Goal: Check status: Check status

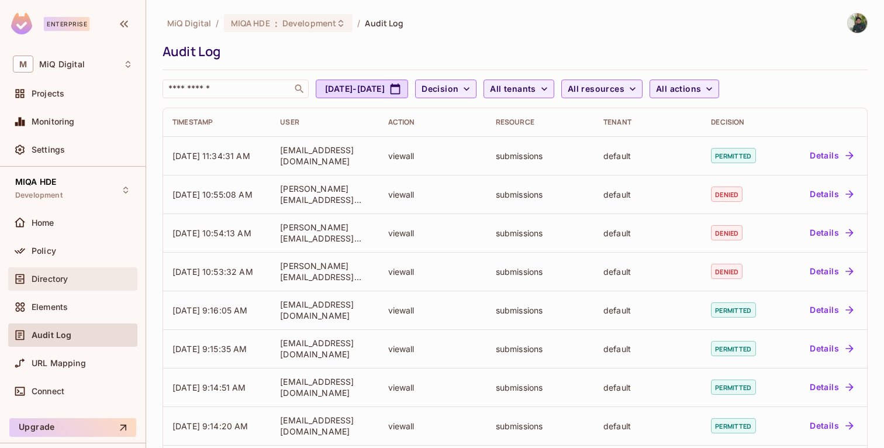
click at [54, 279] on span "Directory" at bounding box center [50, 278] width 36 height 9
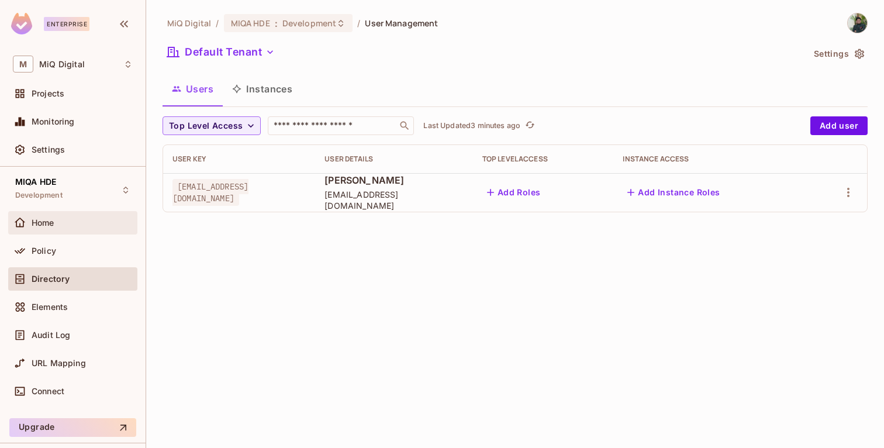
click at [53, 224] on span "Home" at bounding box center [43, 222] width 23 height 9
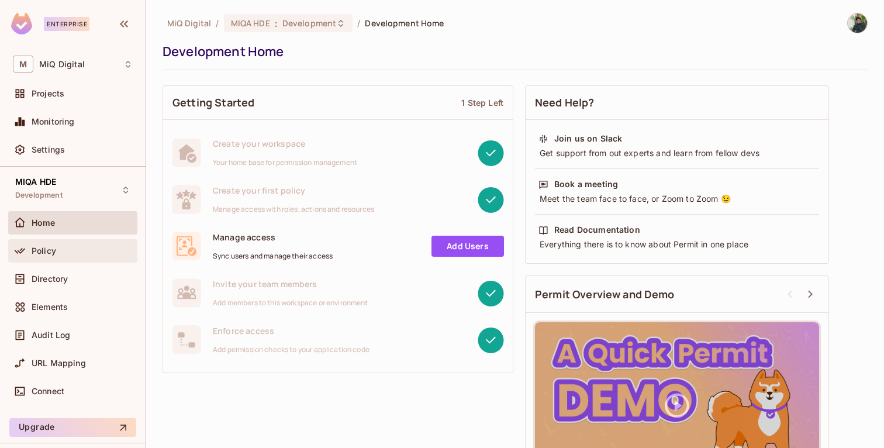
click at [46, 255] on div "Policy" at bounding box center [73, 251] width 120 height 14
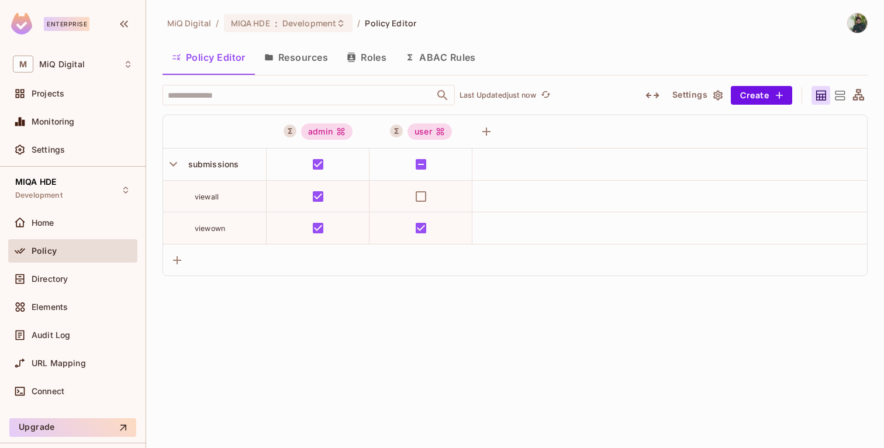
click at [378, 56] on button "Roles" at bounding box center [366, 57] width 58 height 29
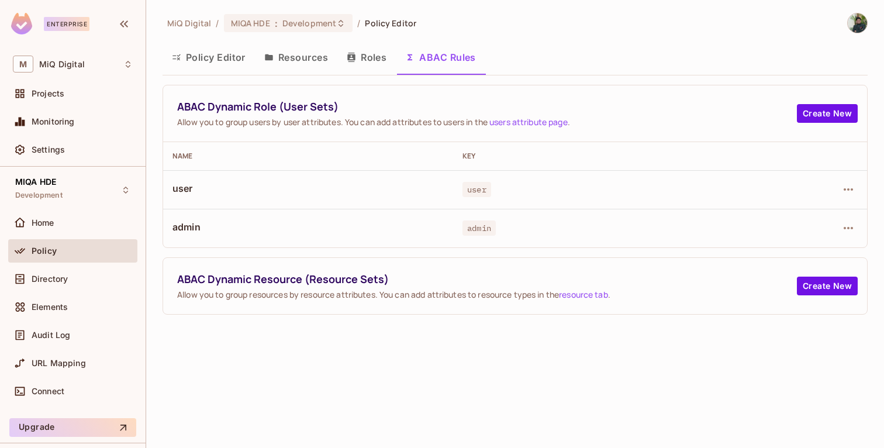
click at [222, 59] on button "Policy Editor" at bounding box center [209, 57] width 92 height 29
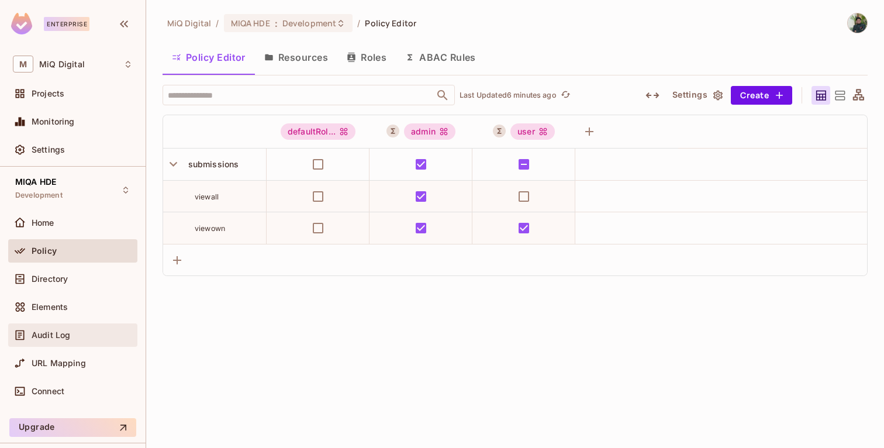
click at [47, 336] on span "Audit Log" at bounding box center [51, 334] width 39 height 9
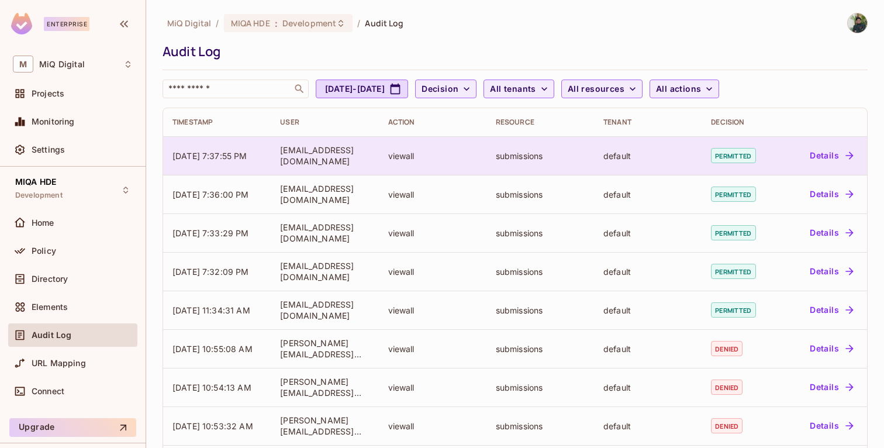
click at [837, 156] on button "Details" at bounding box center [831, 155] width 53 height 19
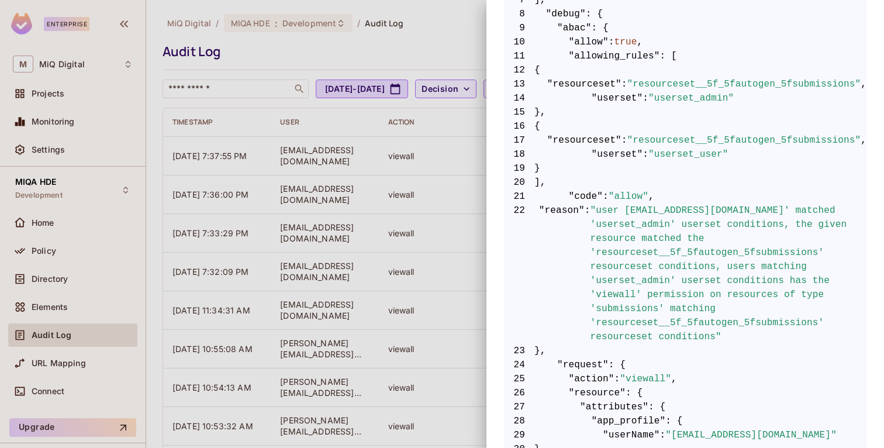
scroll to position [336, 0]
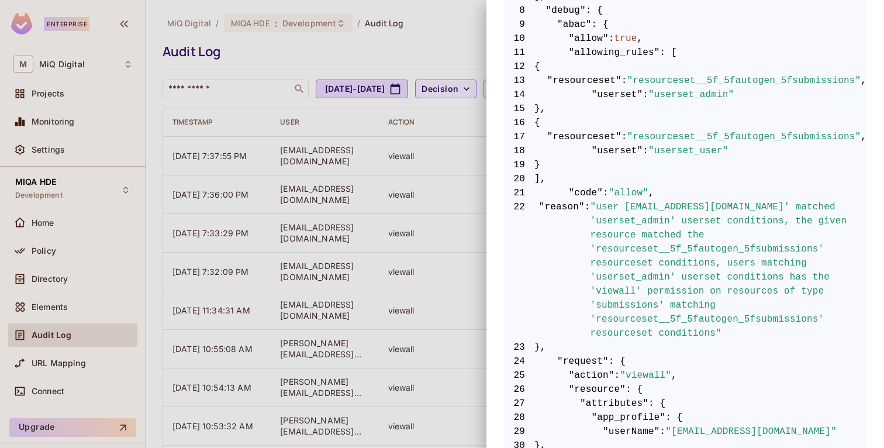
click at [355, 160] on div at bounding box center [442, 224] width 884 height 448
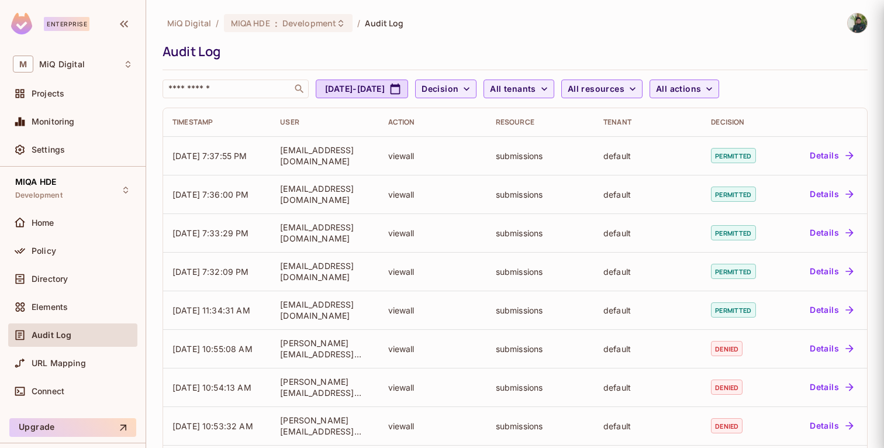
scroll to position [0, 0]
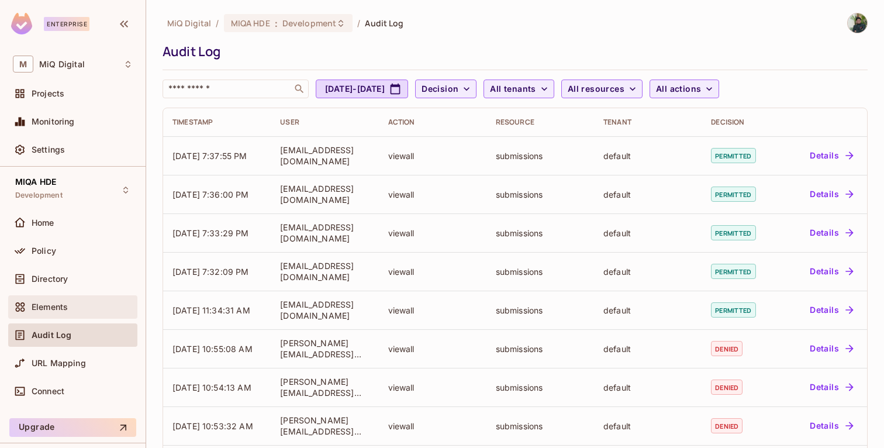
click at [57, 301] on div "Elements" at bounding box center [73, 307] width 120 height 14
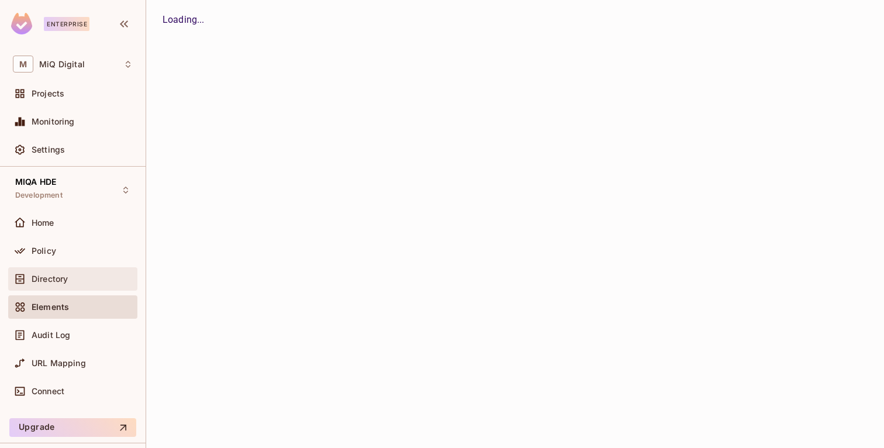
click at [56, 281] on span "Directory" at bounding box center [50, 278] width 36 height 9
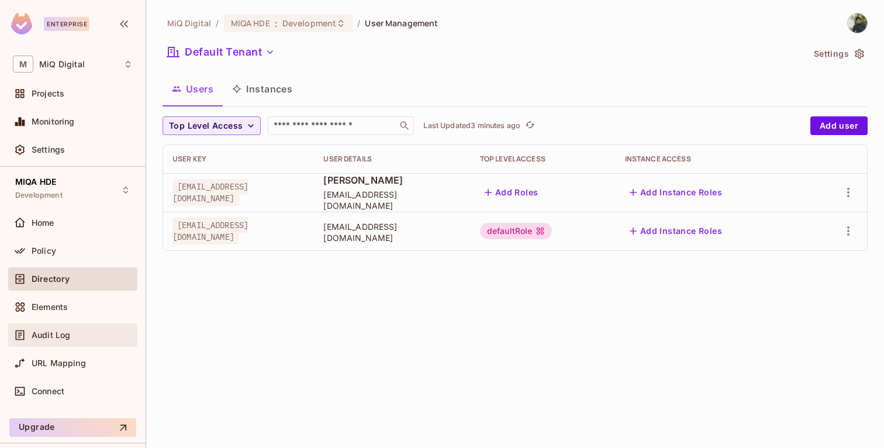
click at [63, 336] on span "Audit Log" at bounding box center [51, 334] width 39 height 9
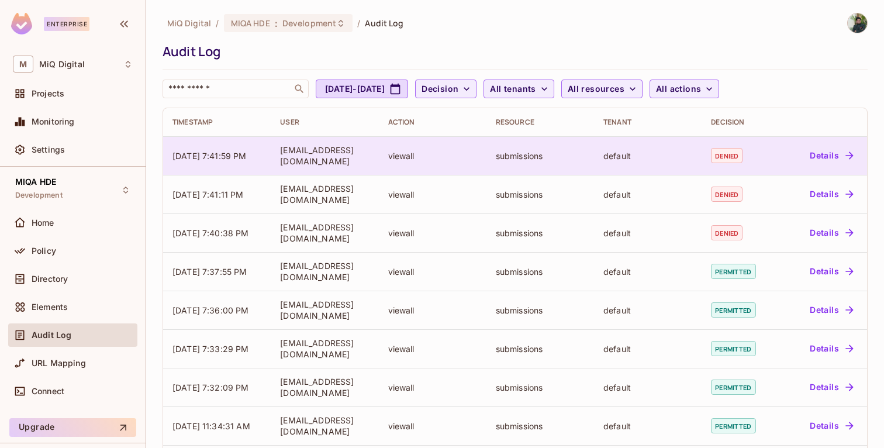
click at [833, 152] on button "Details" at bounding box center [831, 155] width 53 height 19
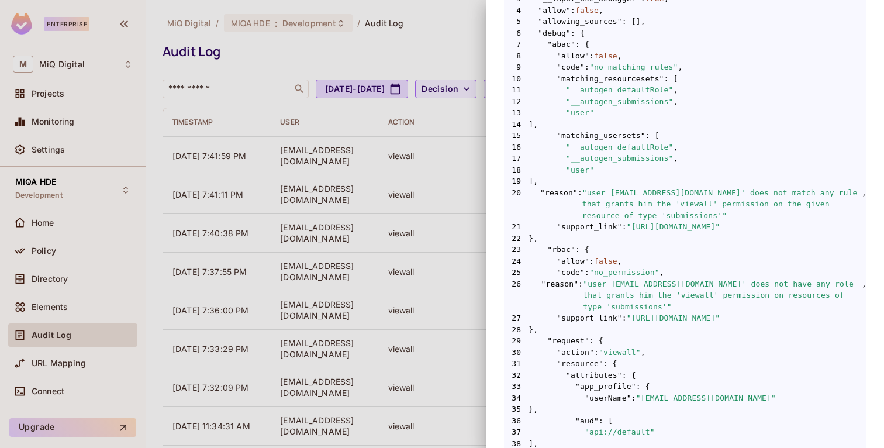
scroll to position [272, 0]
click at [578, 170] on span ""user"" at bounding box center [580, 170] width 28 height 12
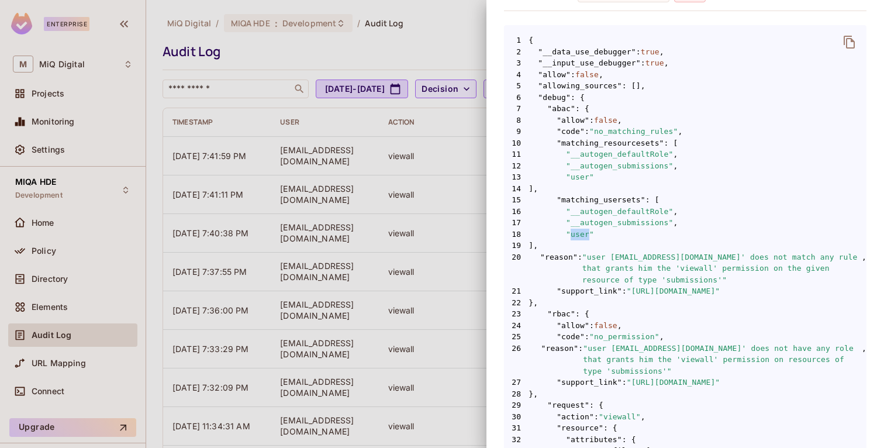
scroll to position [206, 0]
click at [279, 115] on div at bounding box center [442, 224] width 884 height 448
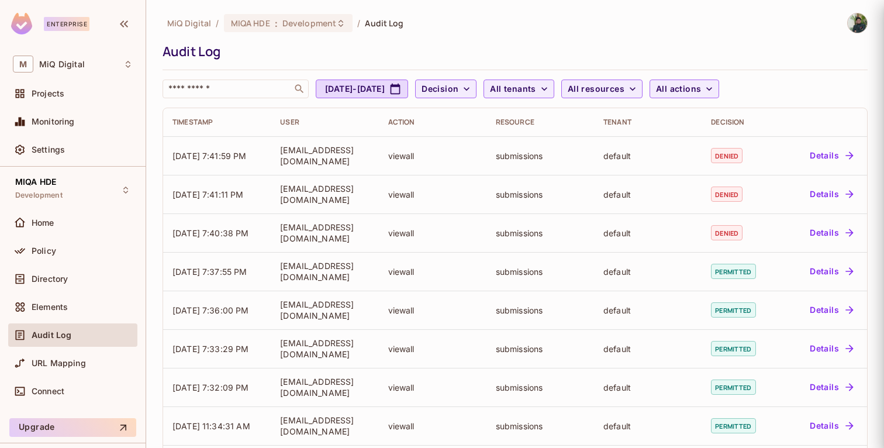
scroll to position [0, 0]
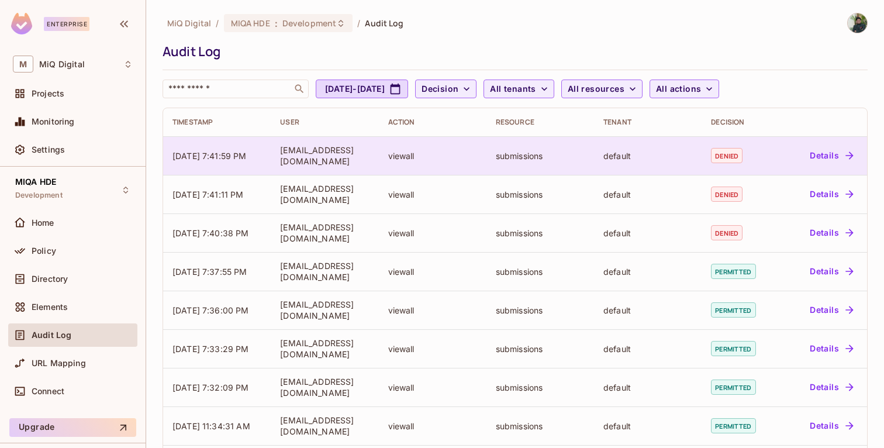
click at [856, 153] on button "Details" at bounding box center [831, 155] width 53 height 19
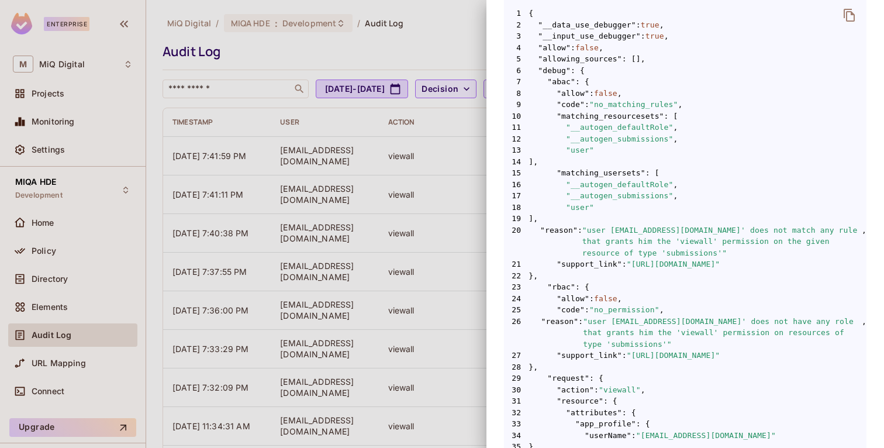
scroll to position [234, 0]
click at [49, 258] on div at bounding box center [442, 224] width 884 height 448
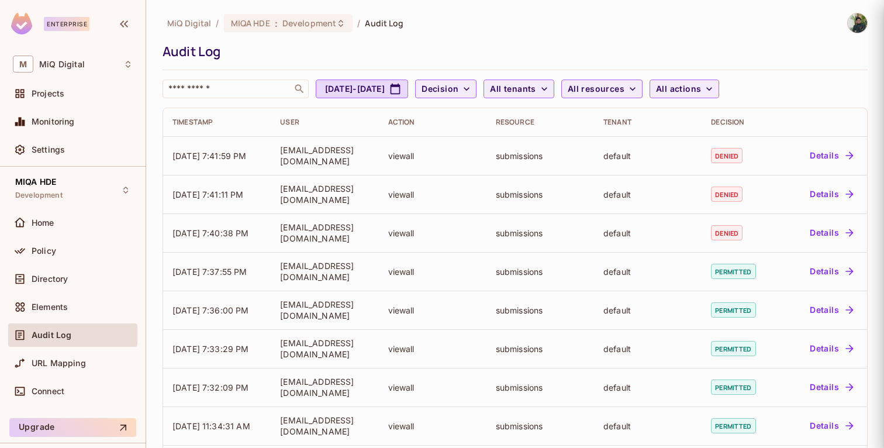
scroll to position [0, 0]
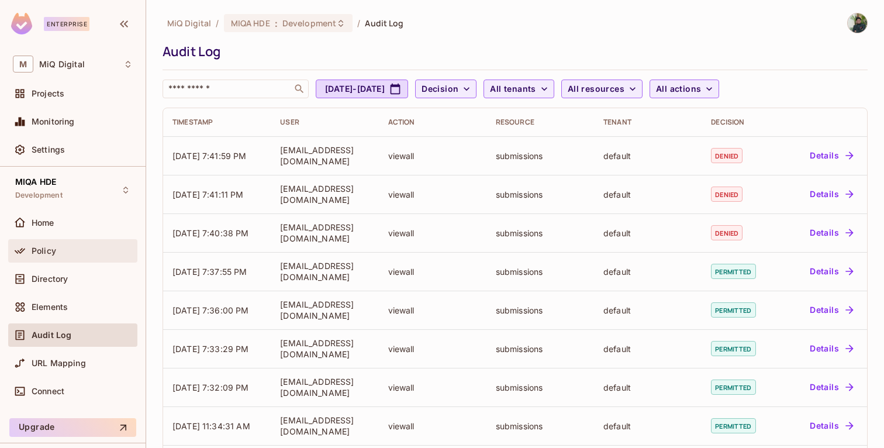
click at [41, 253] on span "Policy" at bounding box center [44, 250] width 25 height 9
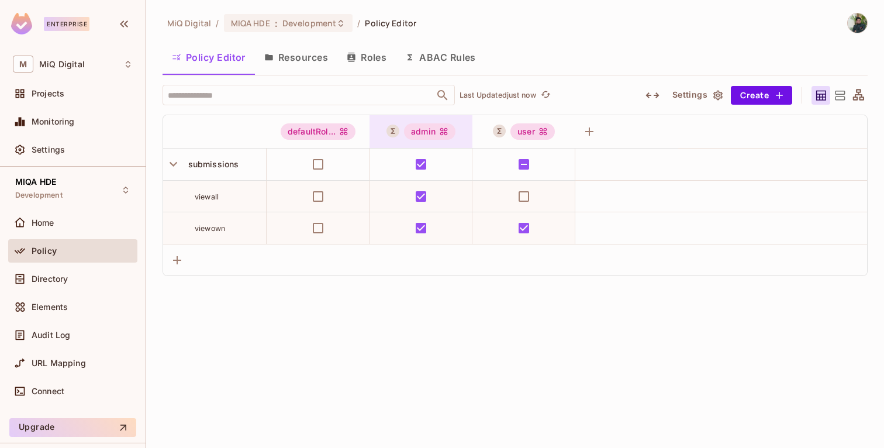
click at [417, 130] on div "admin" at bounding box center [429, 131] width 51 height 16
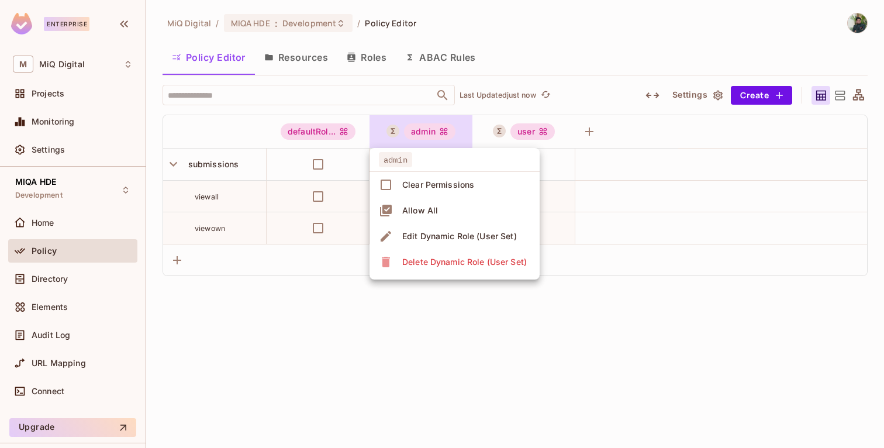
click at [438, 241] on div "Edit Dynamic Role (User Set)" at bounding box center [459, 236] width 115 height 12
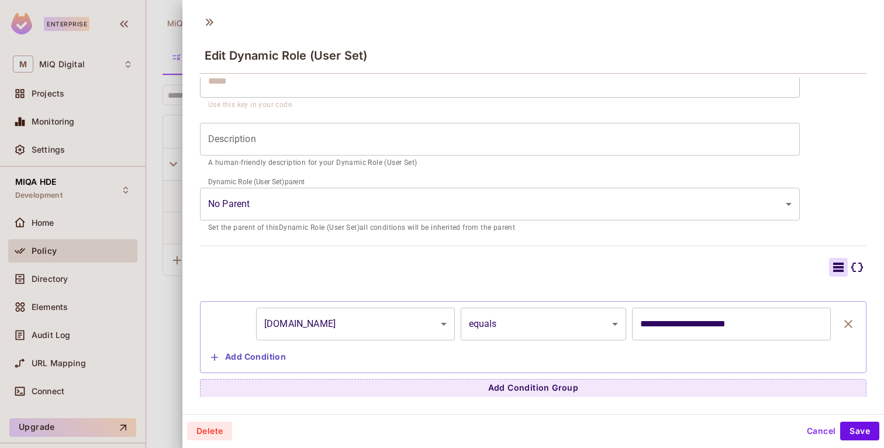
scroll to position [2, 0]
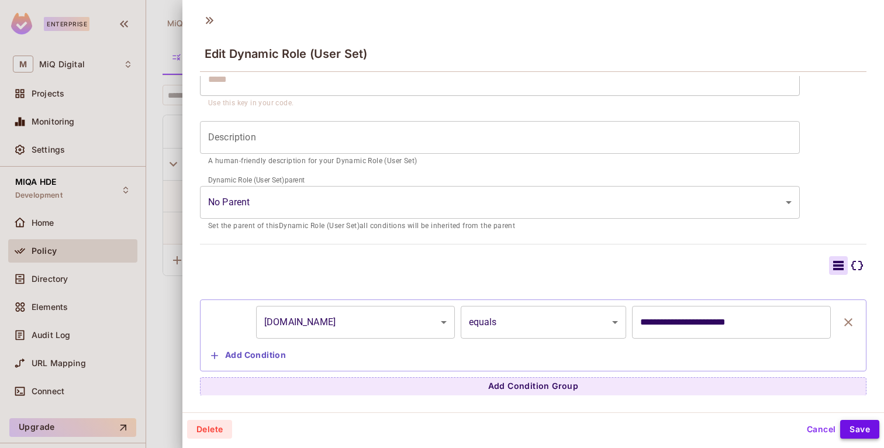
click at [863, 430] on button "Save" at bounding box center [859, 429] width 39 height 19
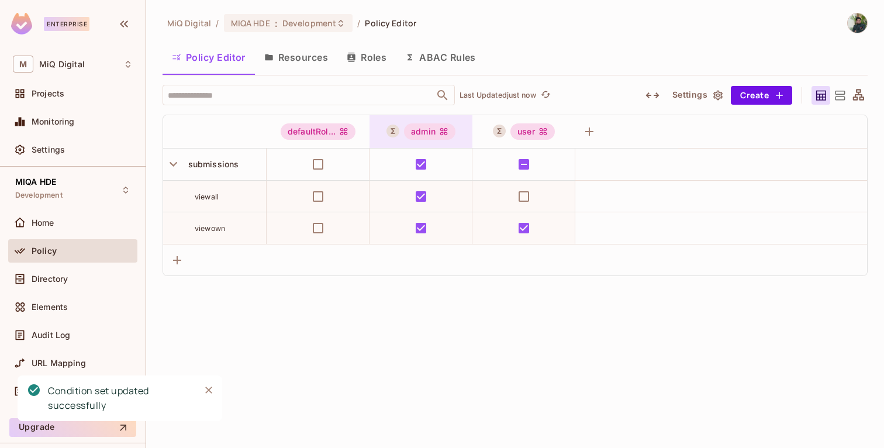
click at [424, 129] on div "admin" at bounding box center [429, 131] width 51 height 16
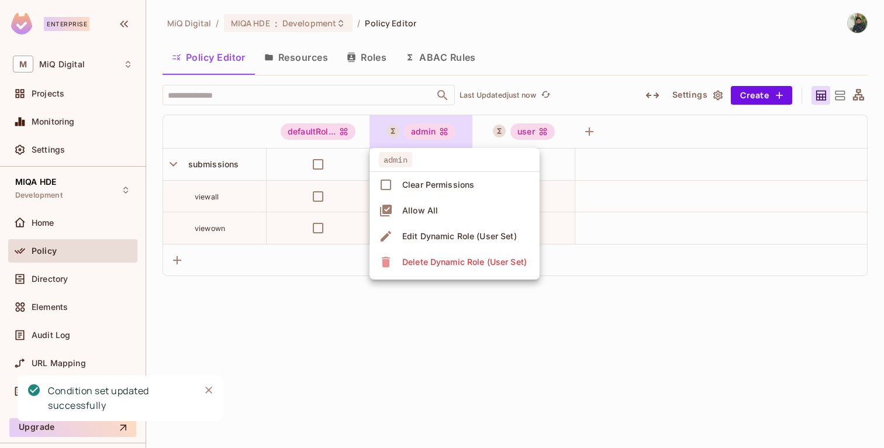
click at [454, 232] on div "Edit Dynamic Role (User Set)" at bounding box center [459, 236] width 115 height 12
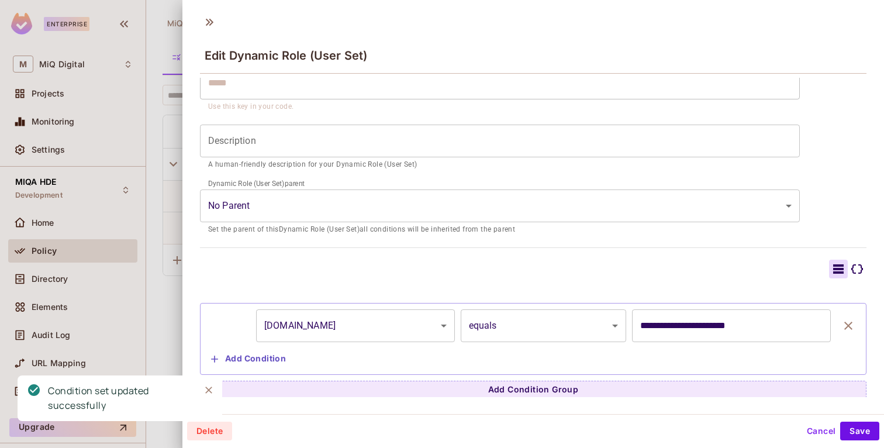
scroll to position [104, 0]
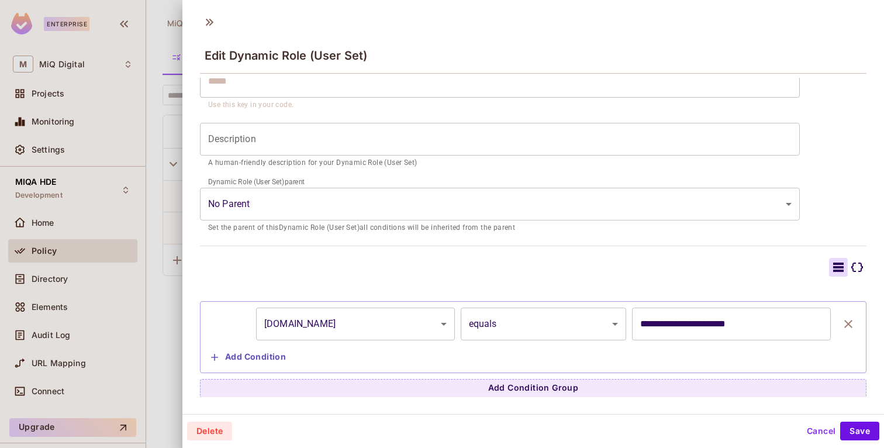
click at [161, 313] on div at bounding box center [442, 224] width 884 height 448
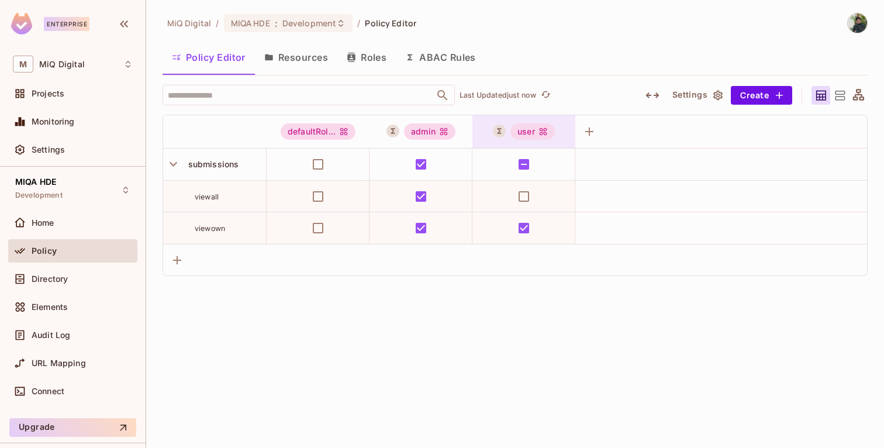
click at [527, 132] on div "user" at bounding box center [532, 131] width 44 height 16
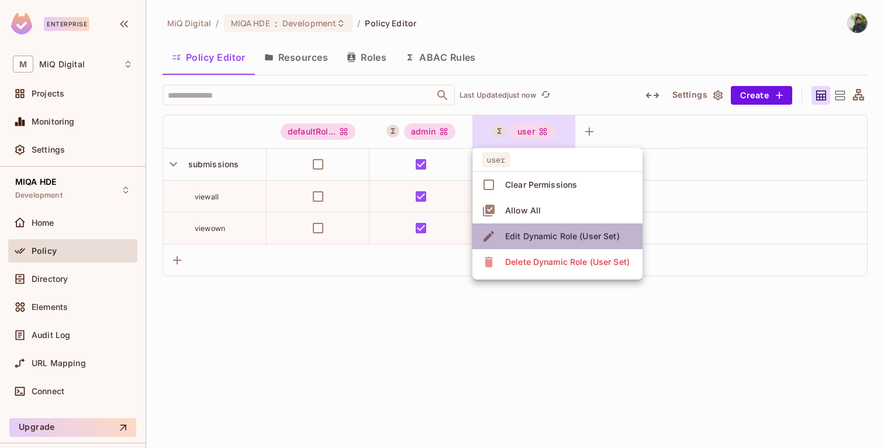
click at [550, 230] on div "Edit Dynamic Role (User Set)" at bounding box center [562, 236] width 115 height 12
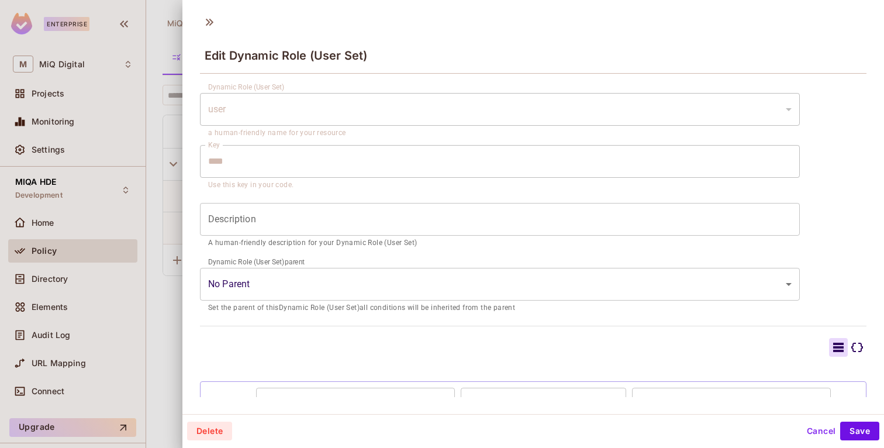
scroll to position [0, 0]
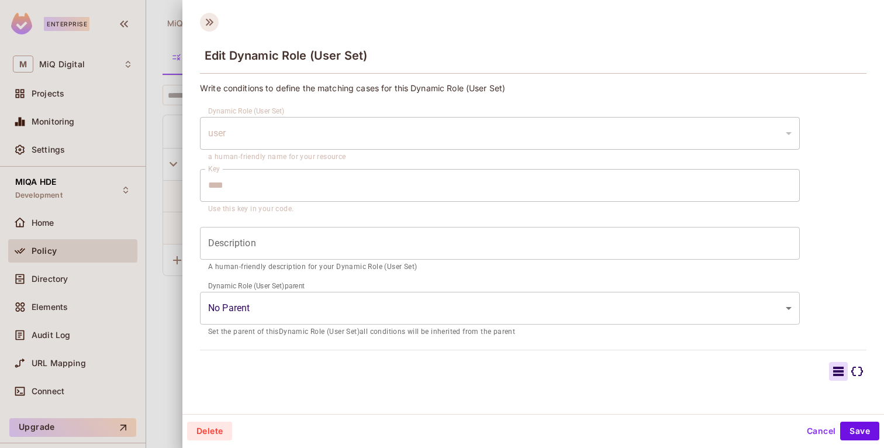
click at [203, 21] on icon at bounding box center [209, 22] width 19 height 19
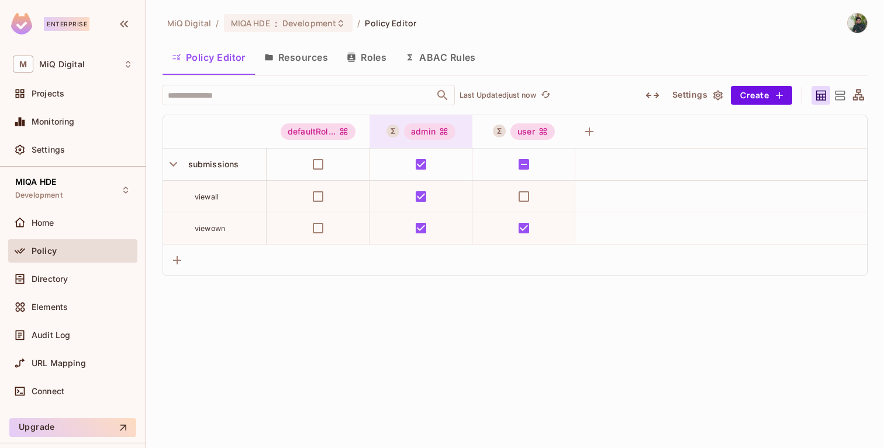
click at [420, 133] on div "admin" at bounding box center [429, 131] width 51 height 16
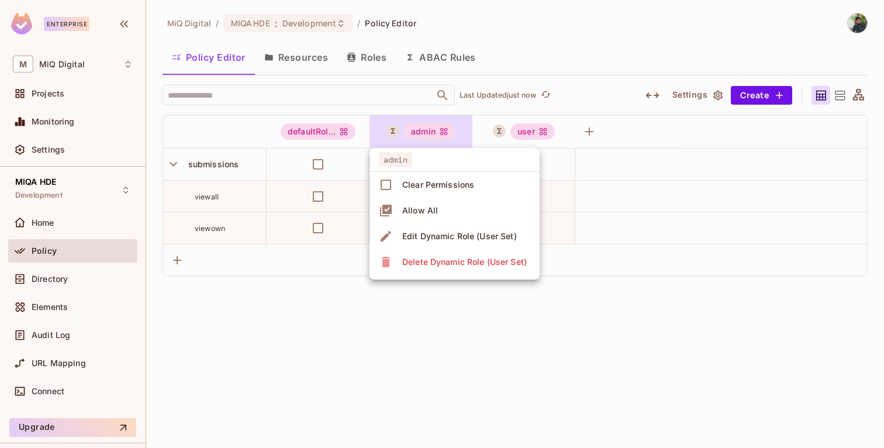
click at [433, 364] on div at bounding box center [442, 224] width 884 height 448
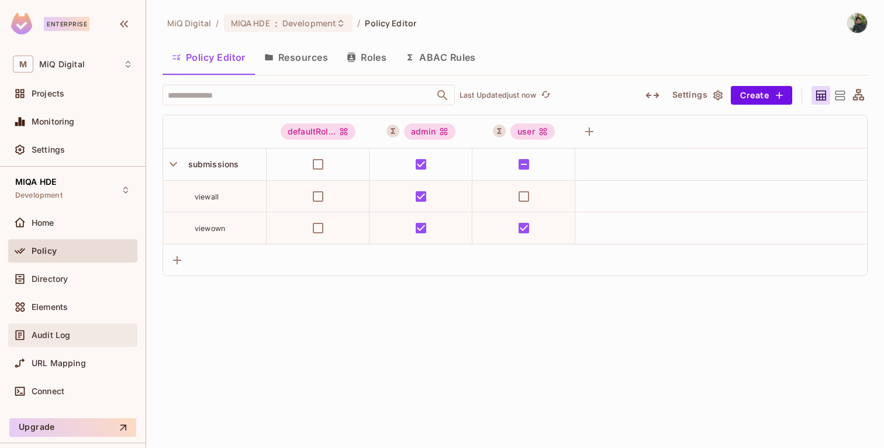
click at [36, 331] on span "Audit Log" at bounding box center [51, 334] width 39 height 9
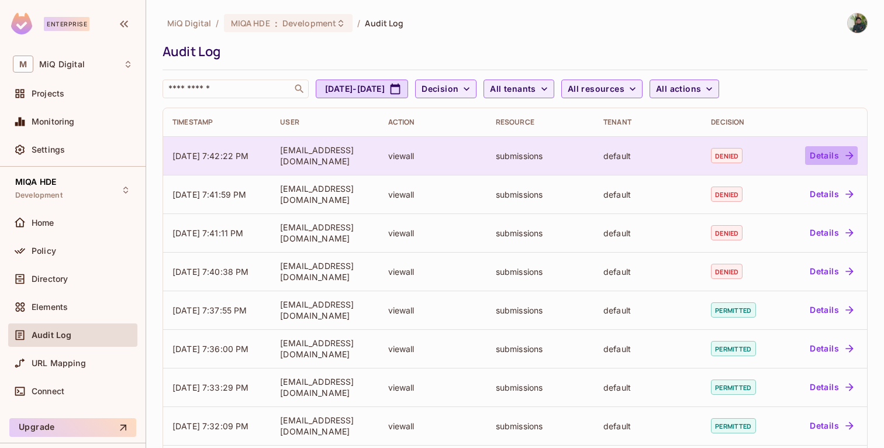
click at [837, 156] on button "Details" at bounding box center [831, 155] width 53 height 19
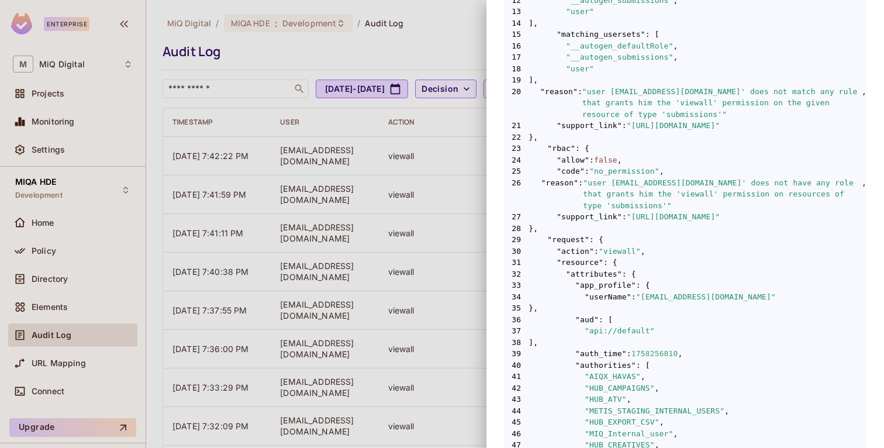
scroll to position [401, 0]
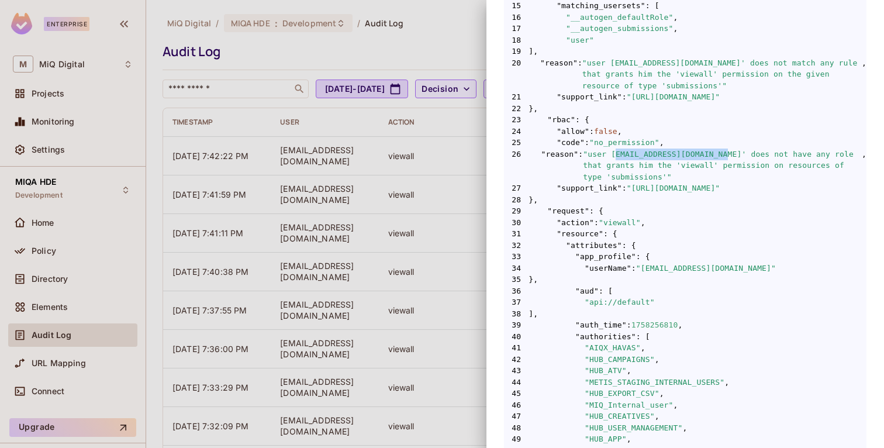
drag, startPoint x: 615, startPoint y: 155, endPoint x: 728, endPoint y: 151, distance: 112.9
click at [728, 151] on span ""user [EMAIL_ADDRESS][DOMAIN_NAME]' does not have any role that grants him the …" at bounding box center [722, 165] width 279 height 34
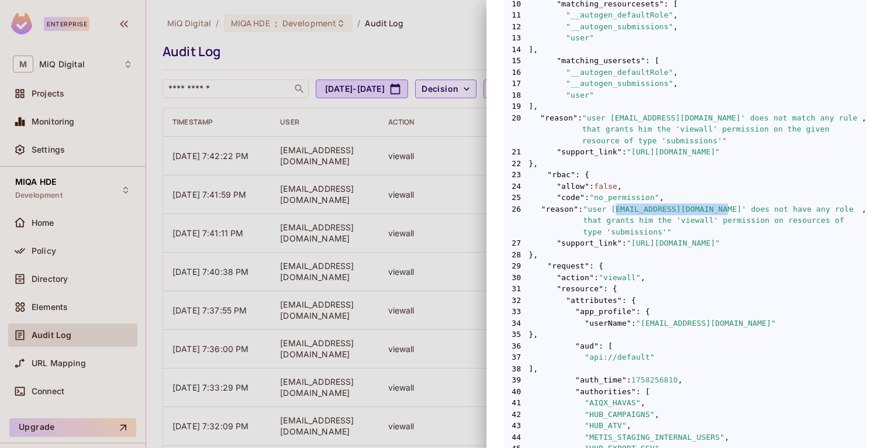
scroll to position [330, 0]
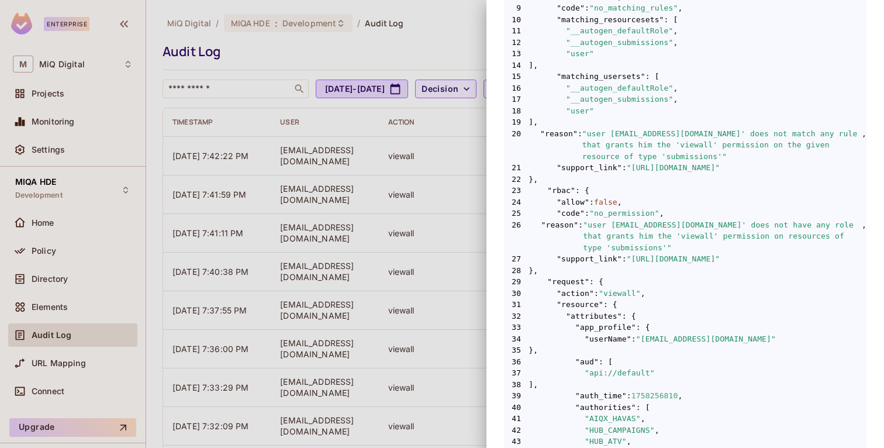
click at [419, 114] on div at bounding box center [442, 224] width 884 height 448
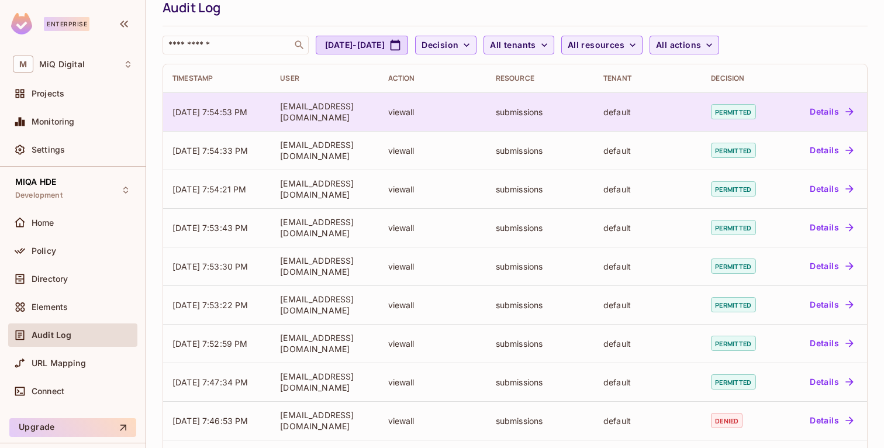
scroll to position [9, 0]
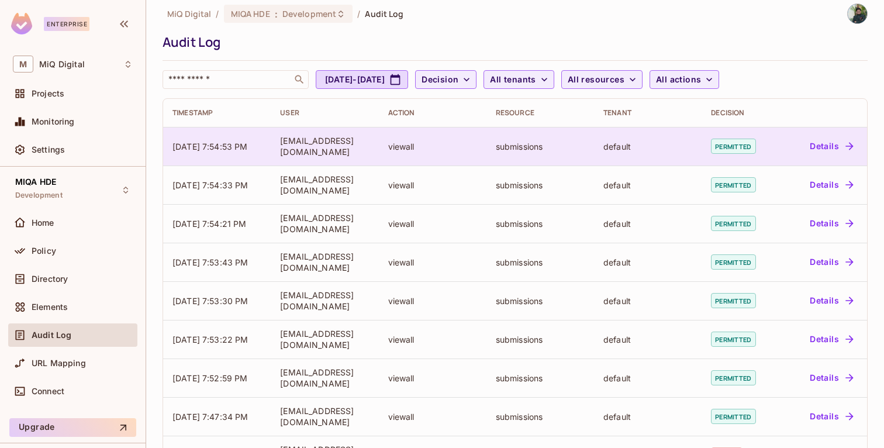
click at [837, 147] on button "Details" at bounding box center [831, 146] width 53 height 19
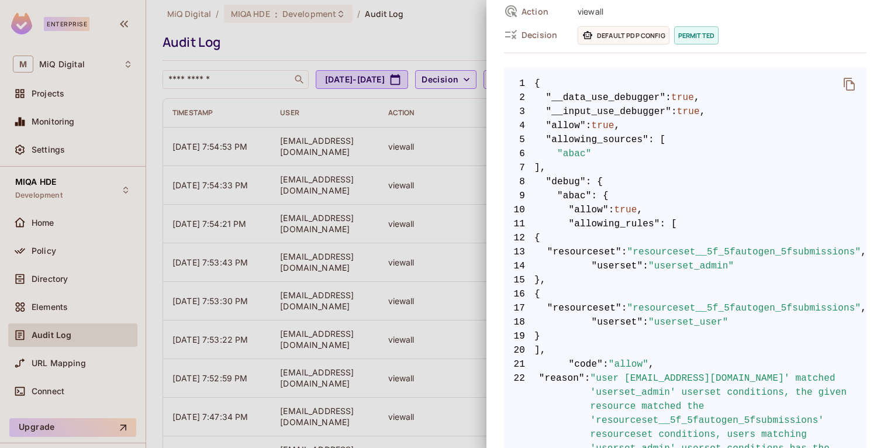
scroll to position [0, 0]
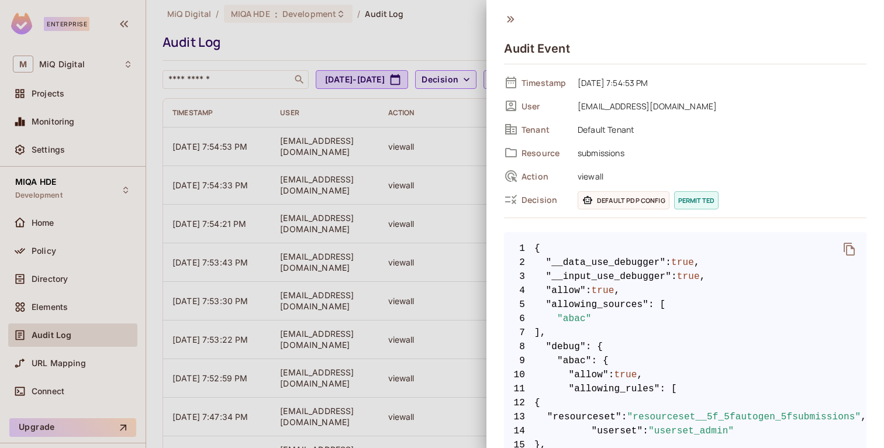
click at [506, 19] on icon at bounding box center [510, 19] width 13 height 13
